Goal: Task Accomplishment & Management: Complete application form

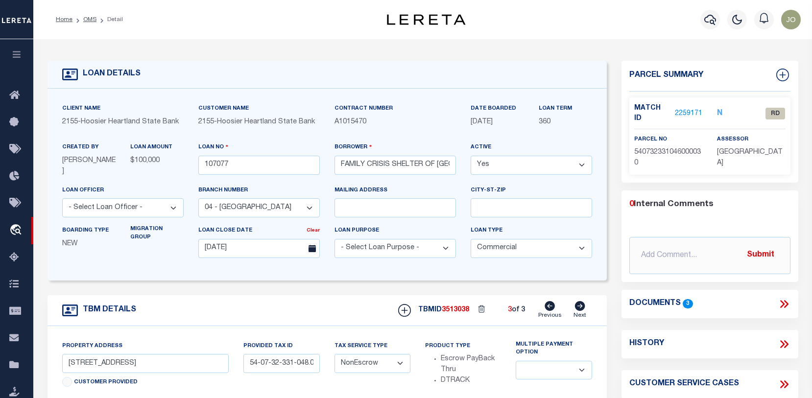
select select "3668"
select select "20"
select select "NonEscrow"
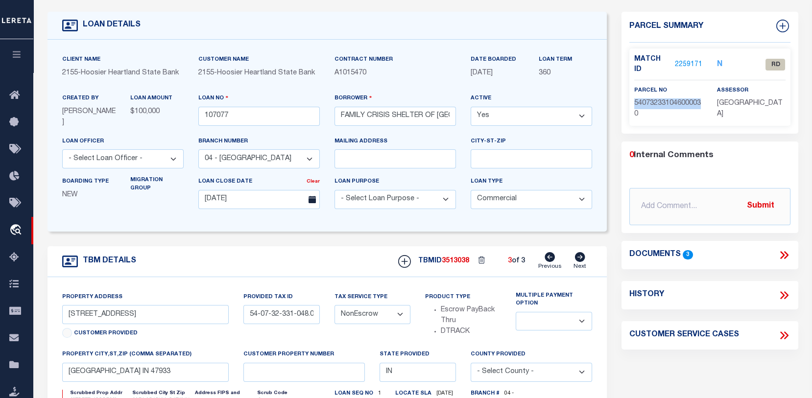
scroll to position [49, 0]
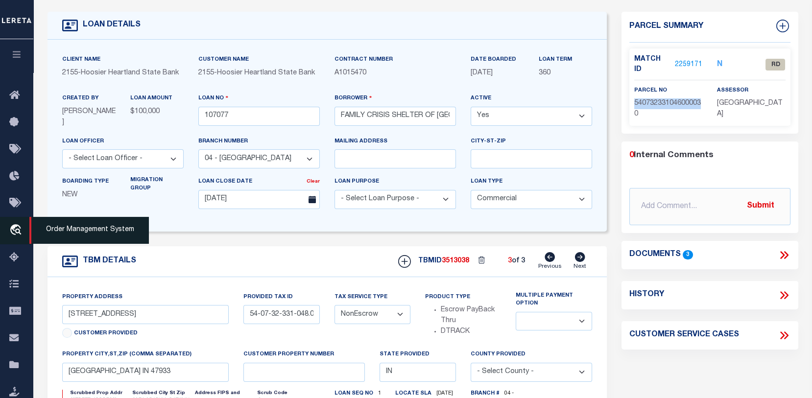
click at [17, 223] on link "travel_explore Order Management System" at bounding box center [16, 230] width 33 height 27
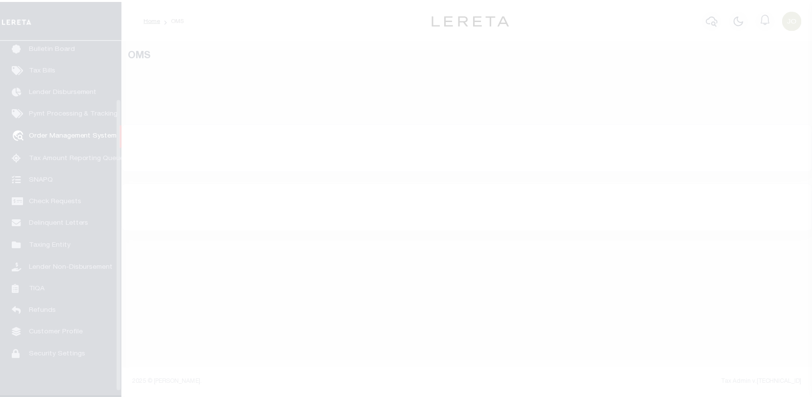
scroll to position [71, 0]
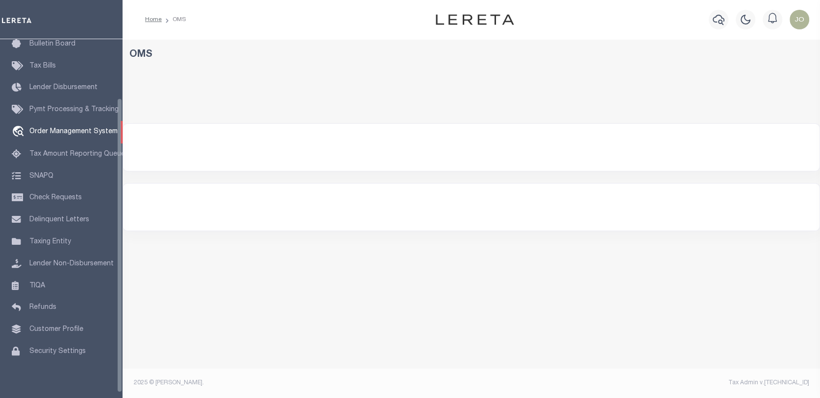
select select "200"
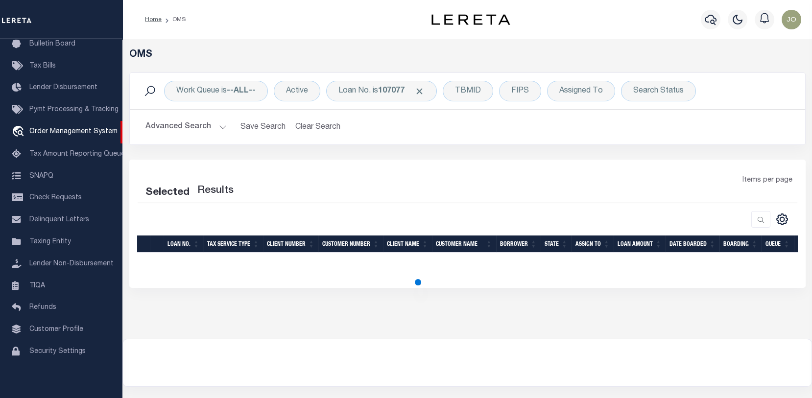
select select "200"
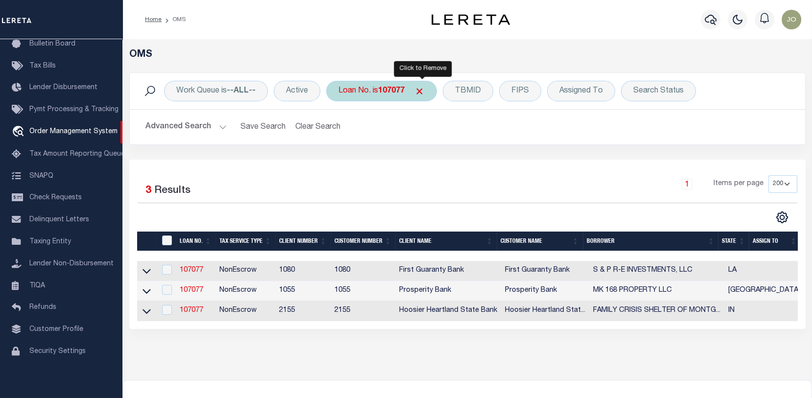
click at [421, 87] on span "Click to Remove" at bounding box center [419, 91] width 10 height 10
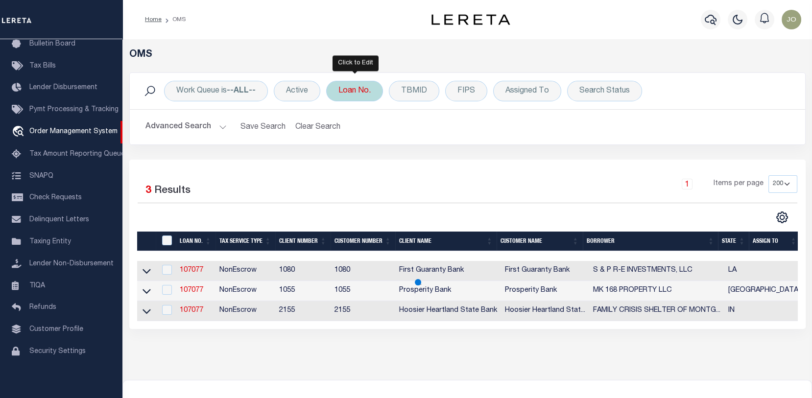
click at [355, 90] on div "Loan No." at bounding box center [354, 91] width 57 height 21
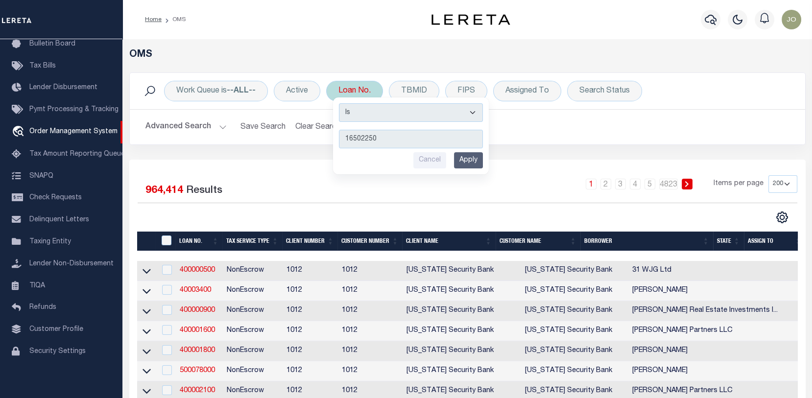
type input "16502250"
click at [465, 157] on input "Apply" at bounding box center [468, 160] width 29 height 16
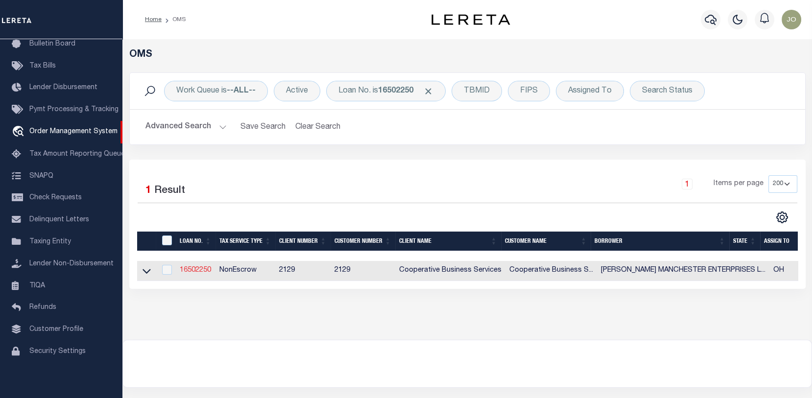
click at [197, 269] on link "16502250" at bounding box center [195, 270] width 31 height 7
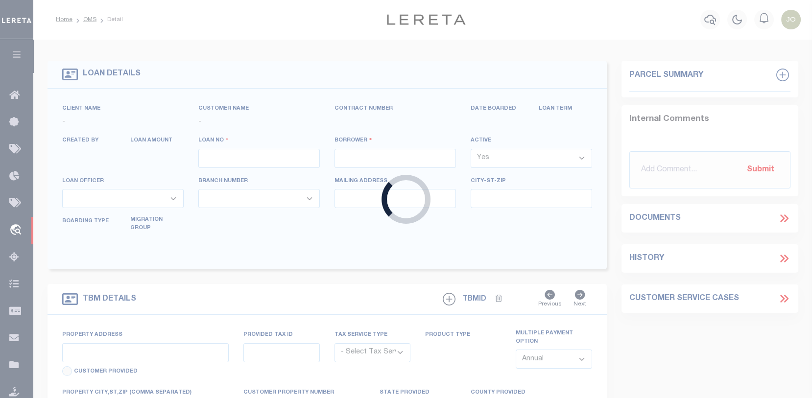
type input "16502250"
type input "LIBBY MANCHESTER ENTERPRISES LLC"
select select
select select "10"
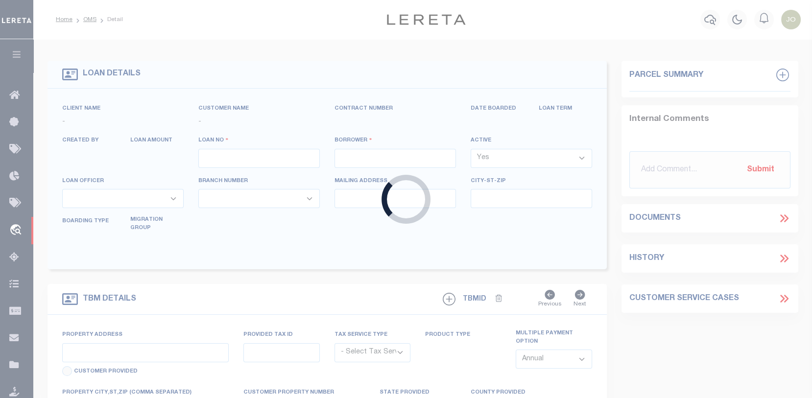
select select "NonEscrow"
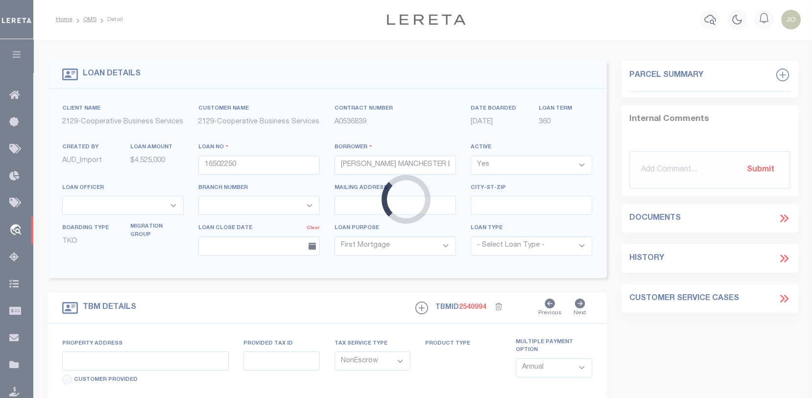
type input "5700 HARRISON AVENUE"
type input "550-0181-0001-00"
select select
type input "CINCINNATI, OH 45248"
type input "2342"
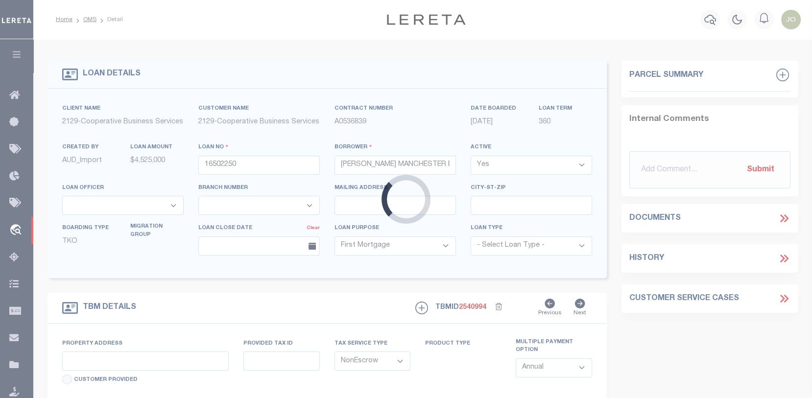
type input "OH"
select select
select select "7366"
select select "3334"
